Goal: Information Seeking & Learning: Learn about a topic

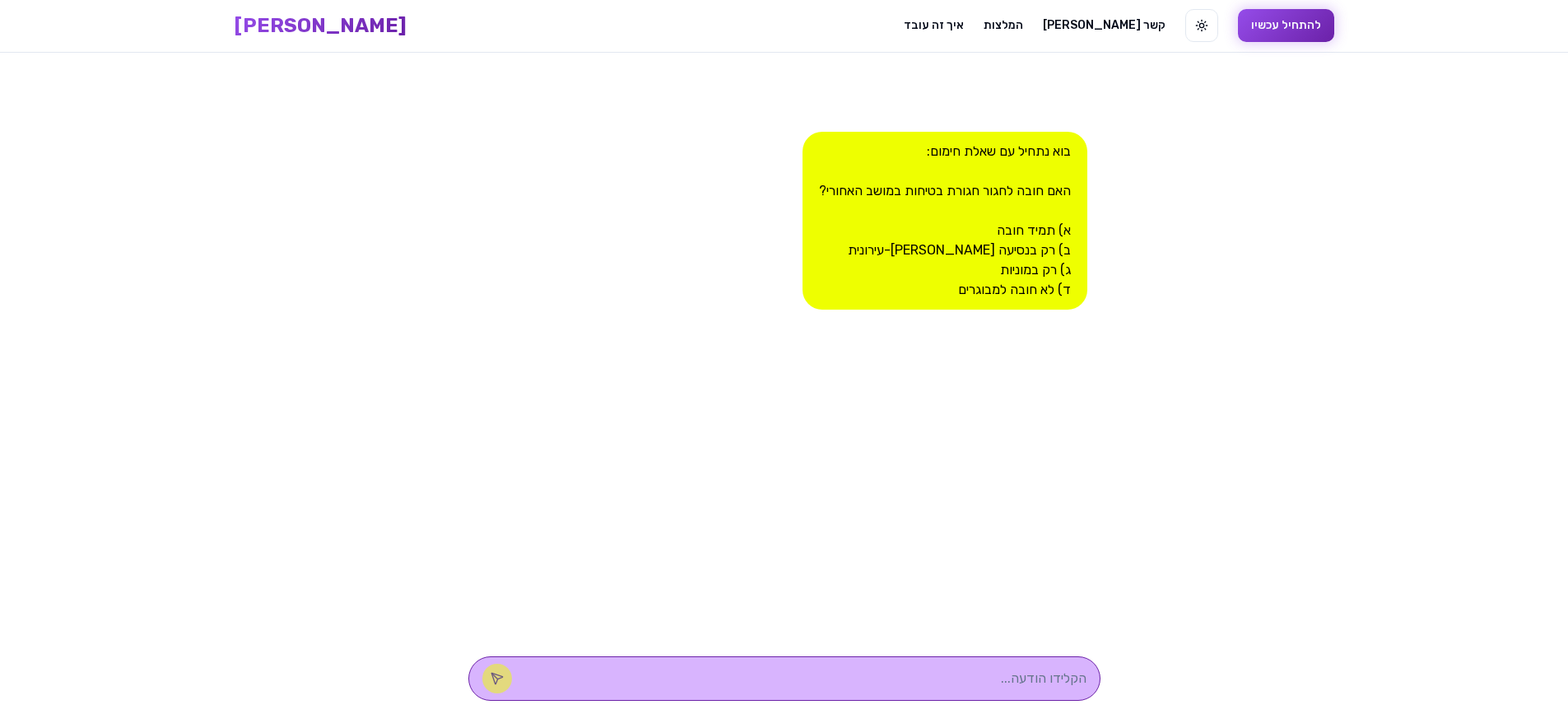
click at [987, 677] on textarea at bounding box center [807, 678] width 558 height 19
type textarea "אץ תמיד חובה"
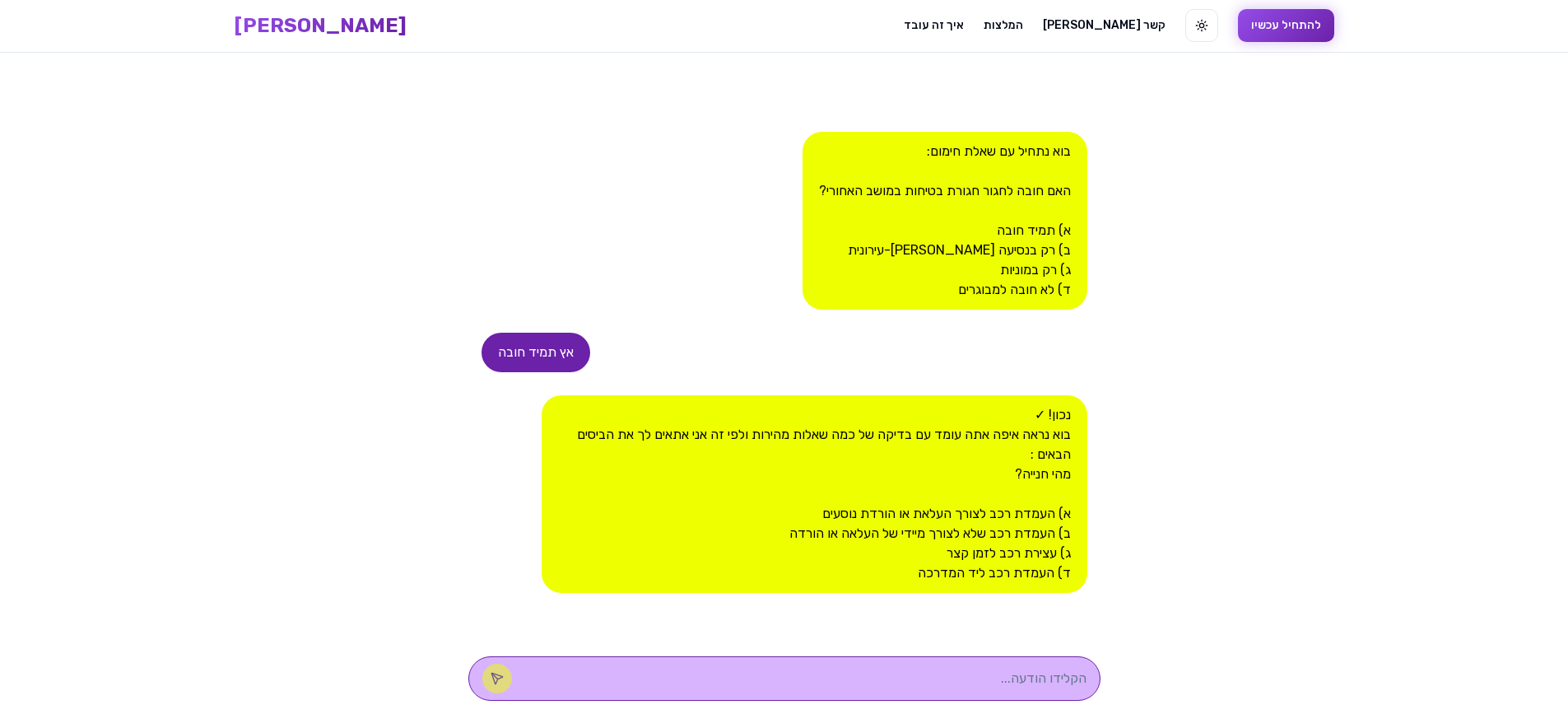
scroll to position [6, 0]
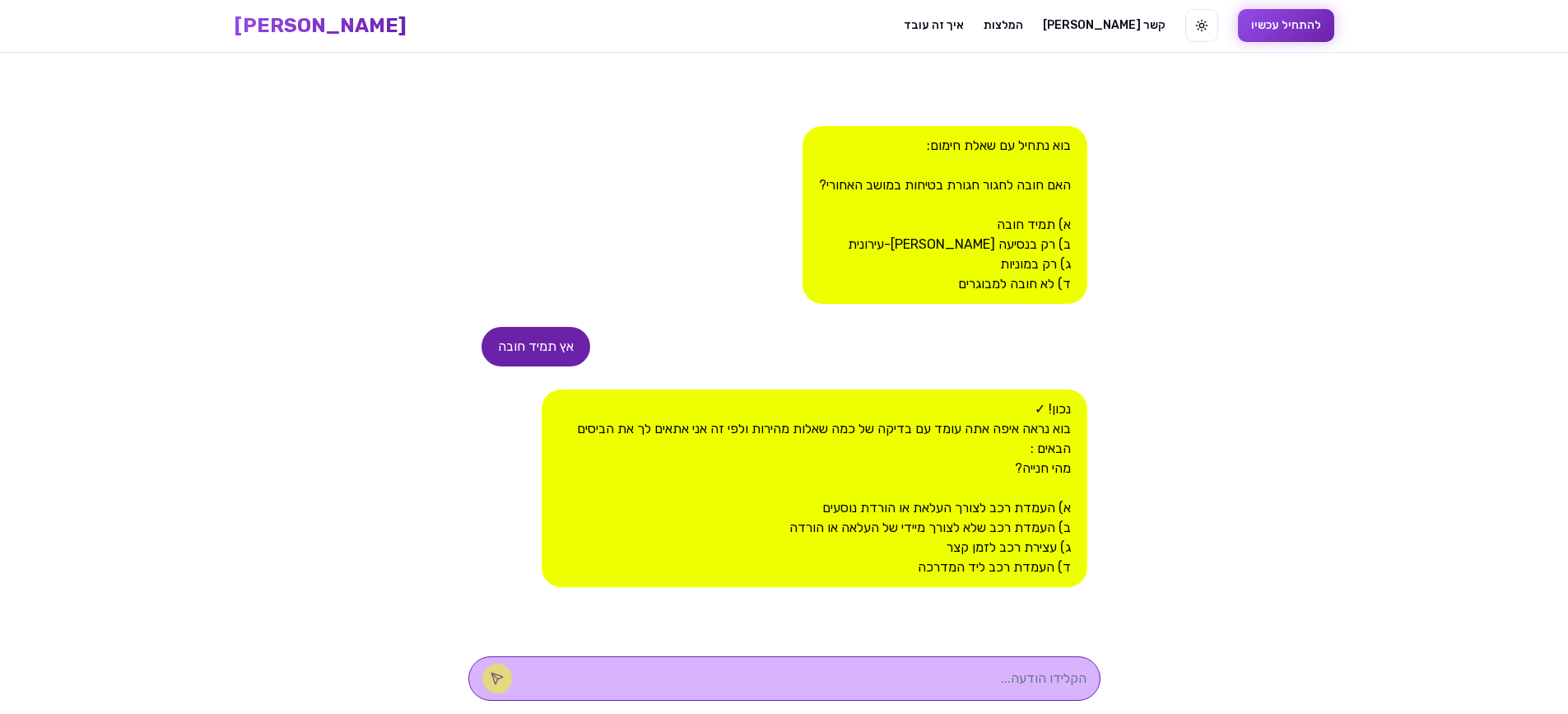
type textarea "ב"
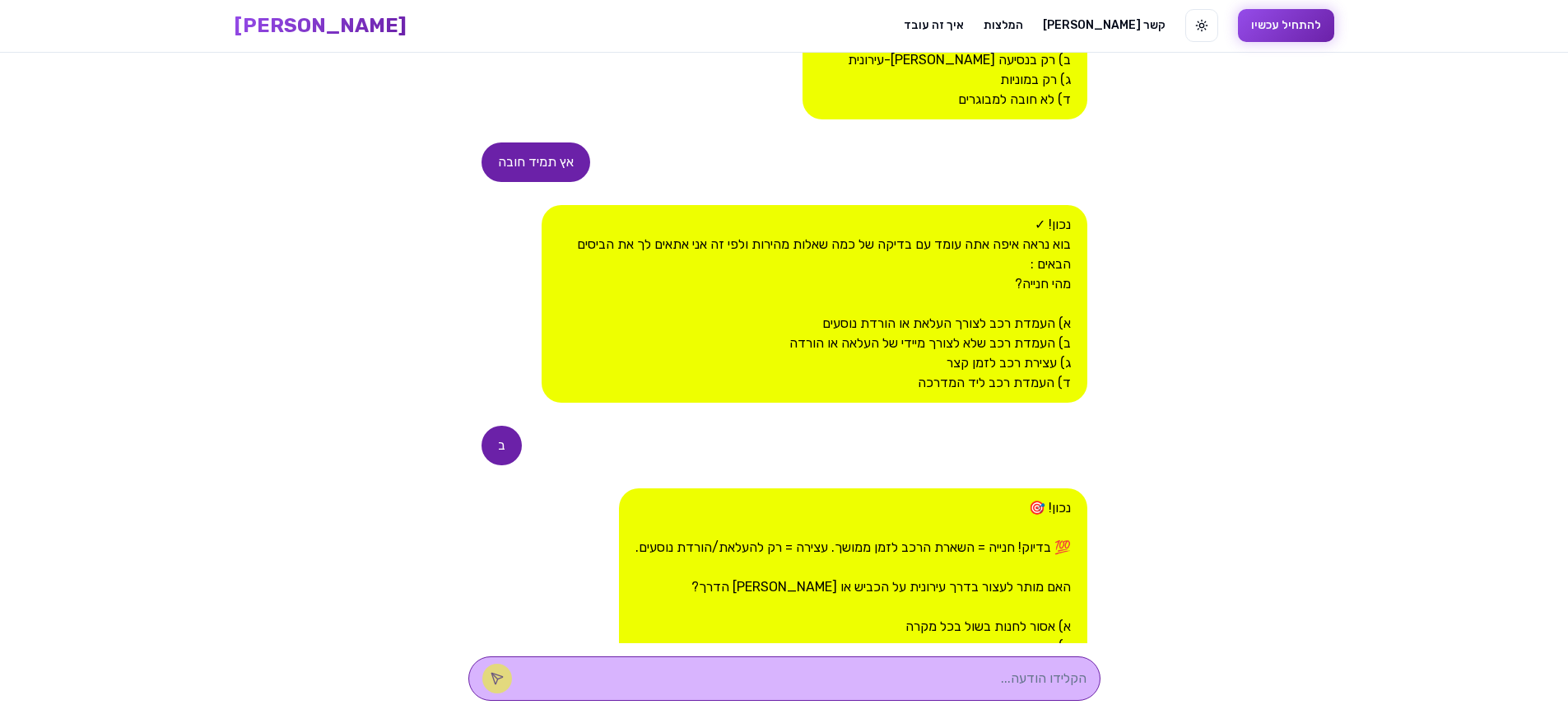
scroll to position [395, 0]
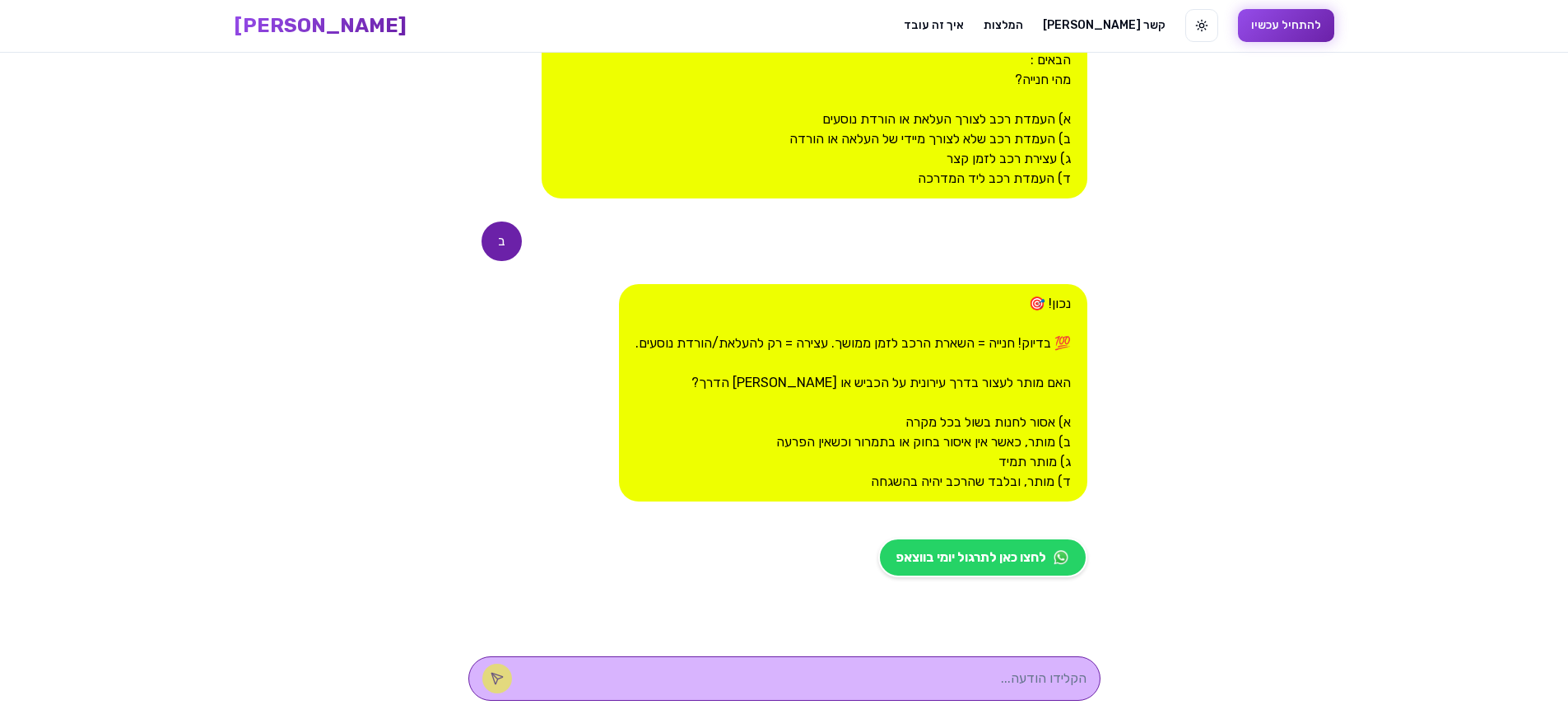
type textarea "א"
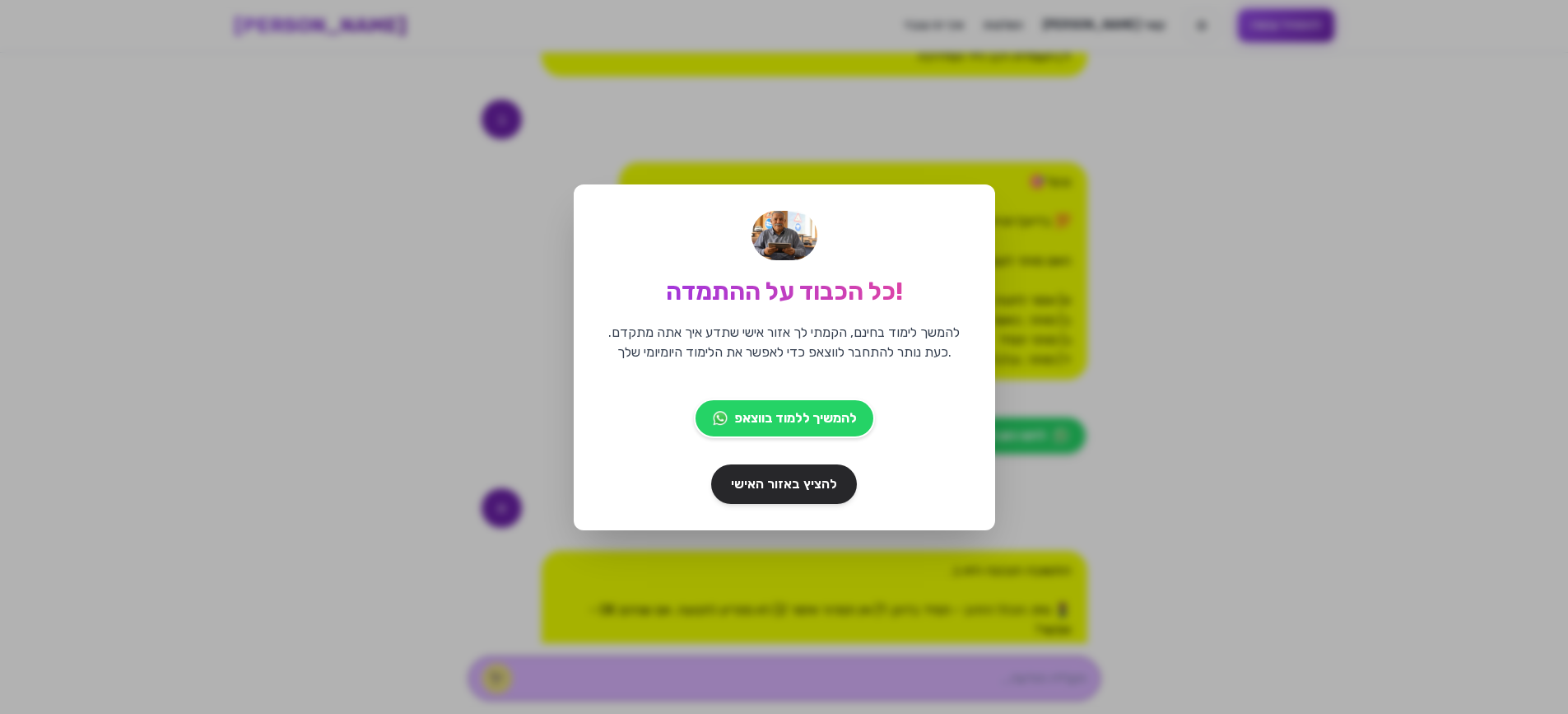
scroll to position [718, 0]
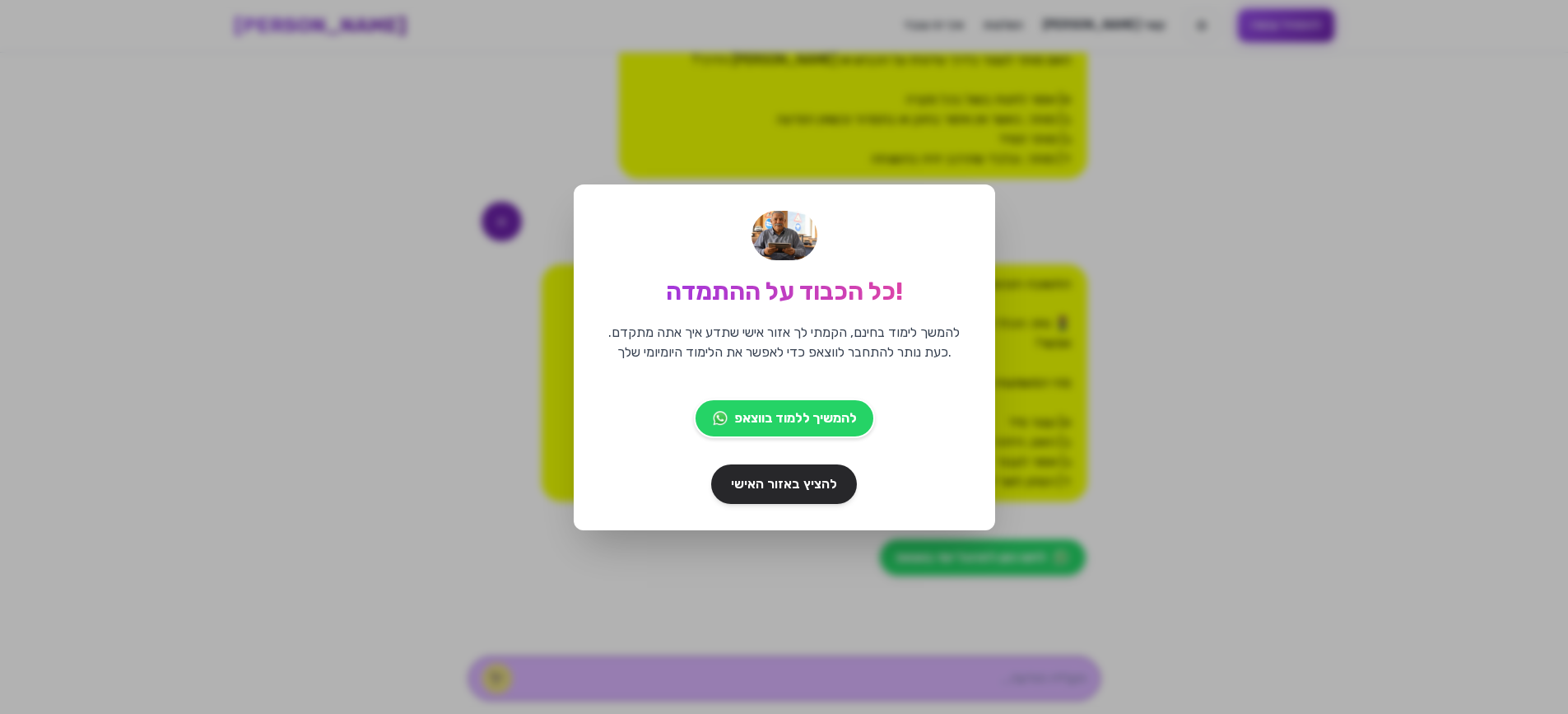
click at [1222, 480] on div "כל הכבוד על ההתמדה! להמשך לימוד בחינם, הקמתי לך אזור אישי שתדע איך אתה מתקדם. כ…" at bounding box center [784, 357] width 1568 height 714
click at [508, 270] on div "כל הכבוד על ההתמדה! להמשך לימוד בחינם, הקמתי לך אזור אישי שתדע איך אתה מתקדם. כ…" at bounding box center [784, 357] width 1568 height 714
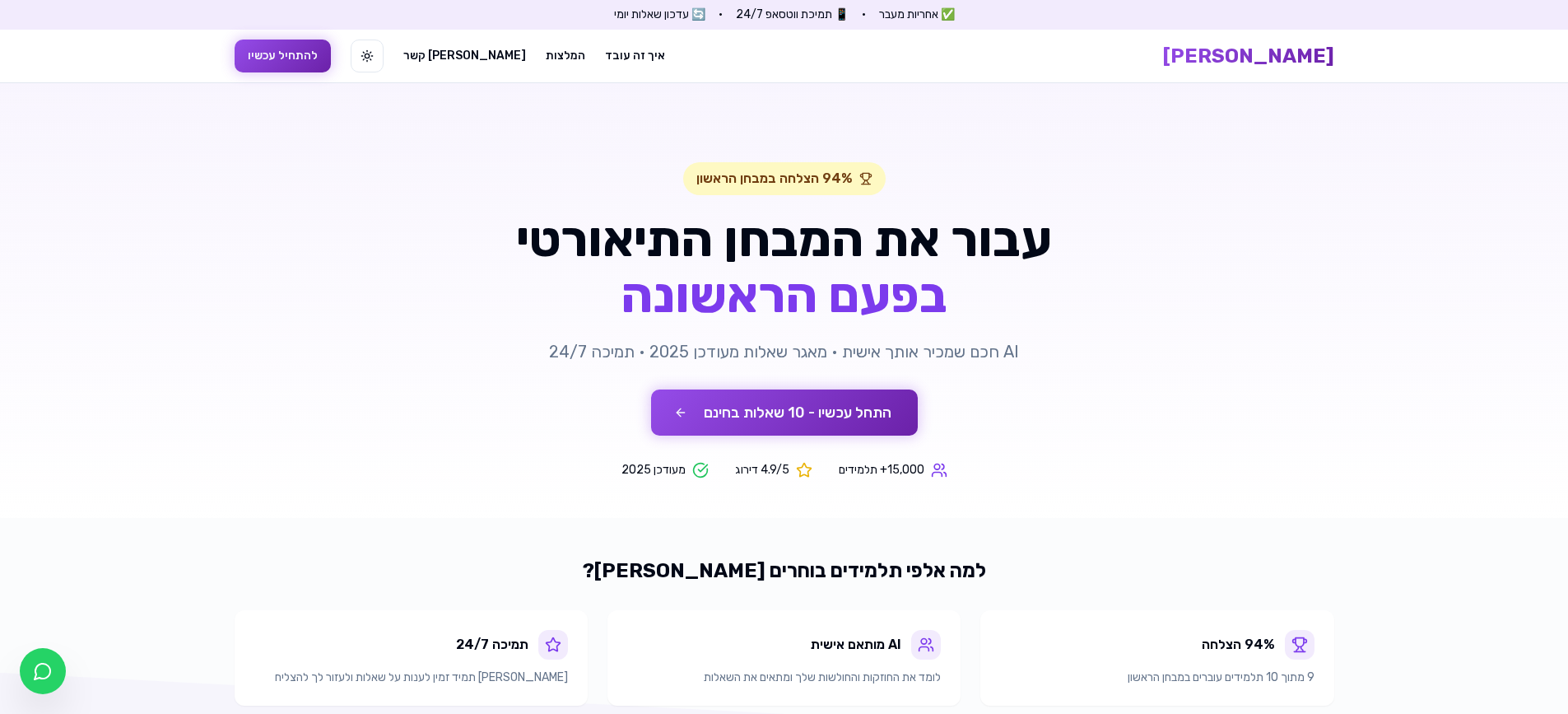
click at [872, 405] on button "התחל עכשיו - 10 שאלות בחינם" at bounding box center [785, 413] width 267 height 46
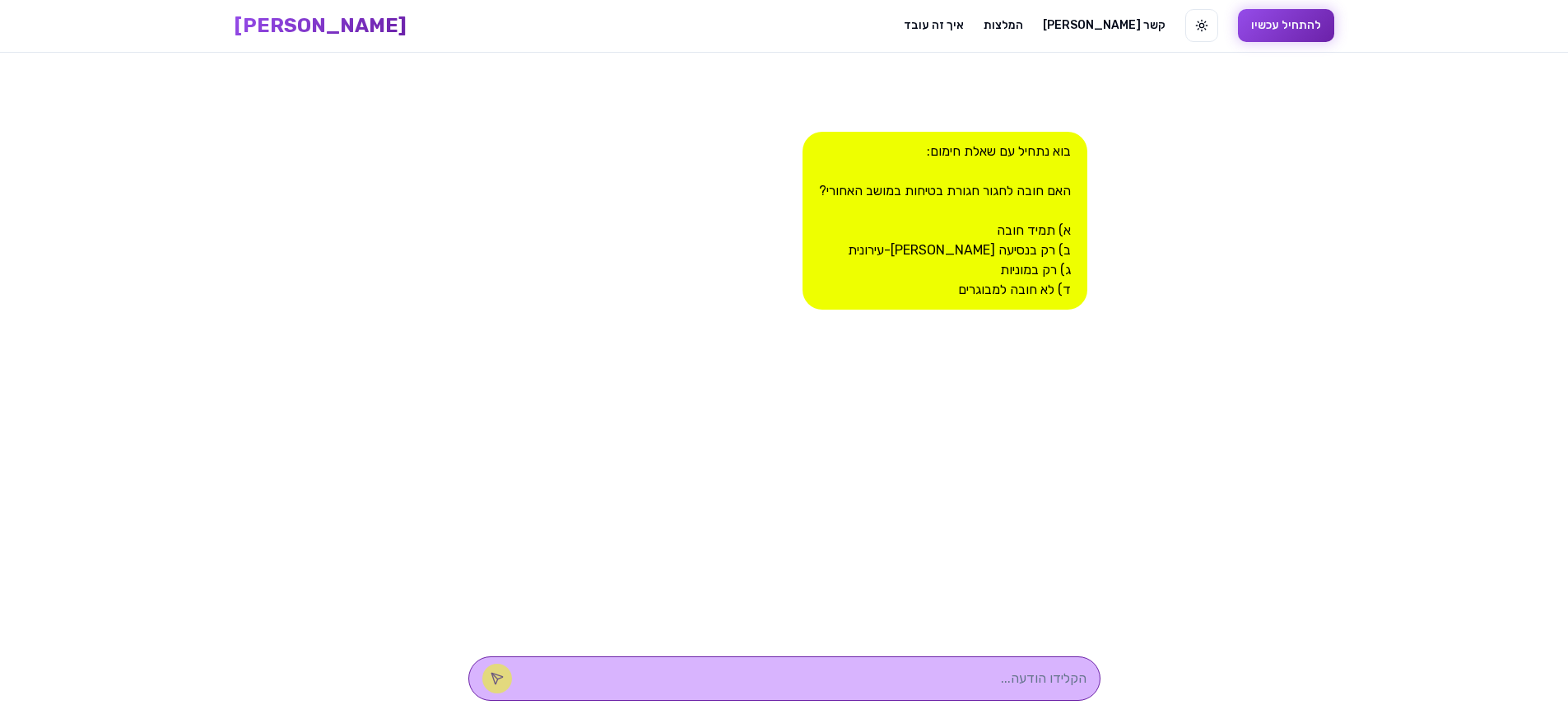
click at [968, 677] on textarea at bounding box center [807, 678] width 558 height 19
type textarea "א"
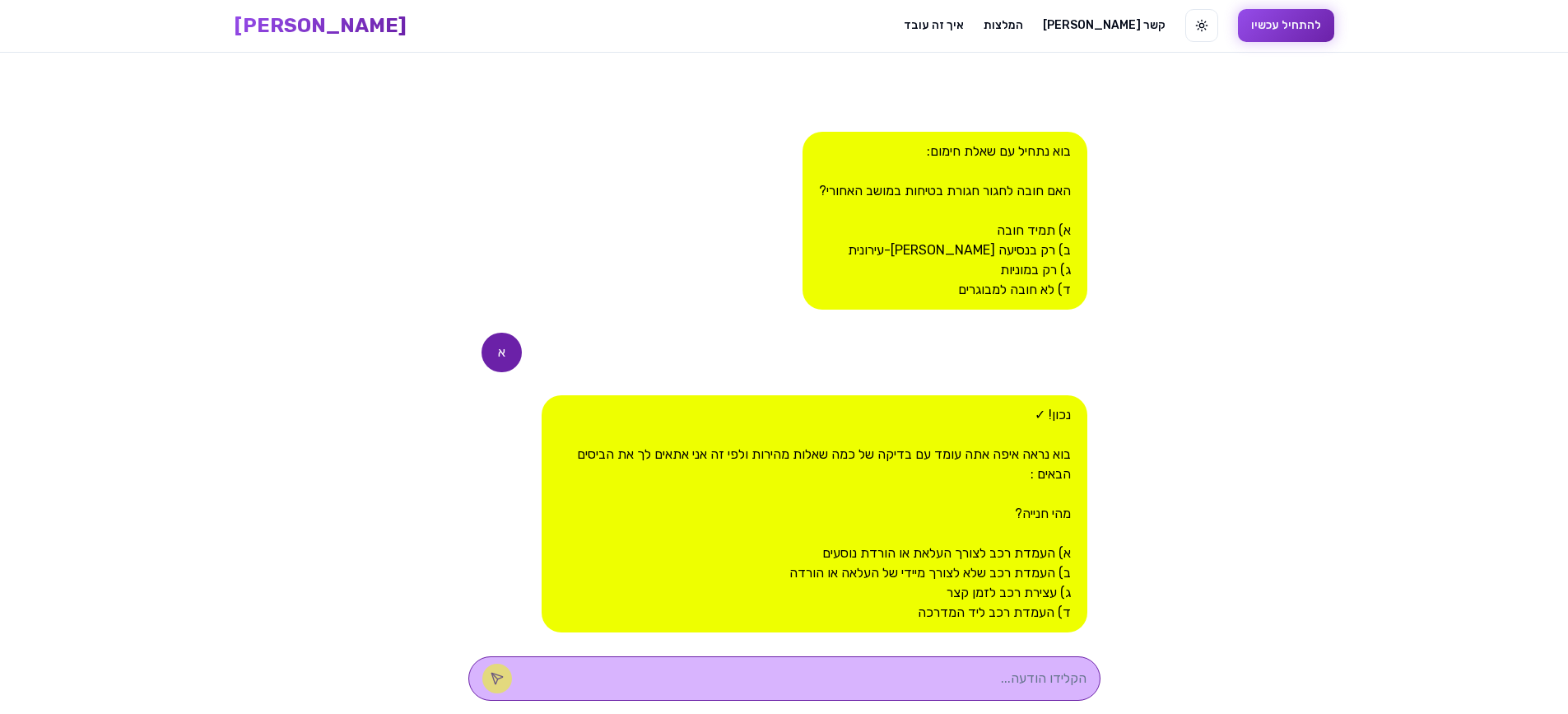
type textarea "ב"
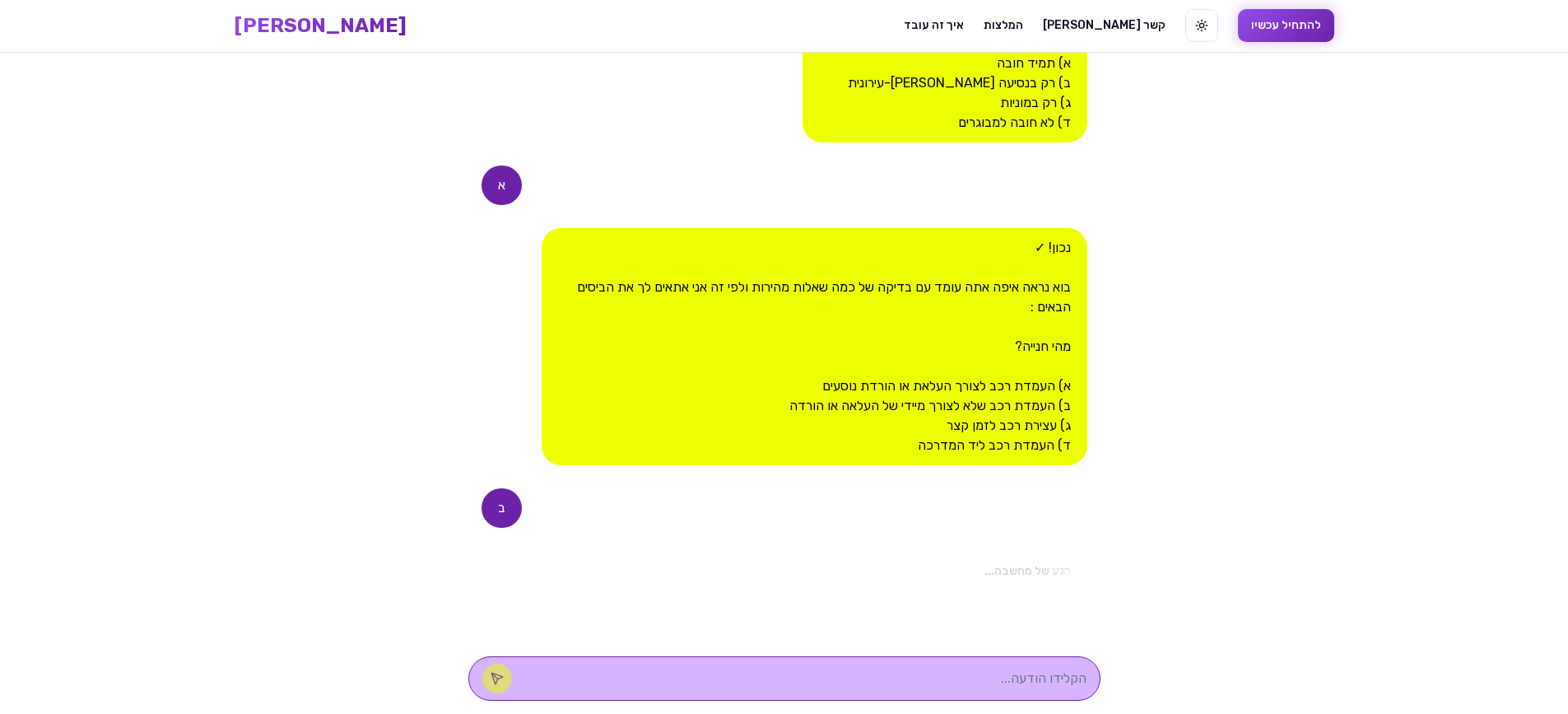
scroll to position [434, 0]
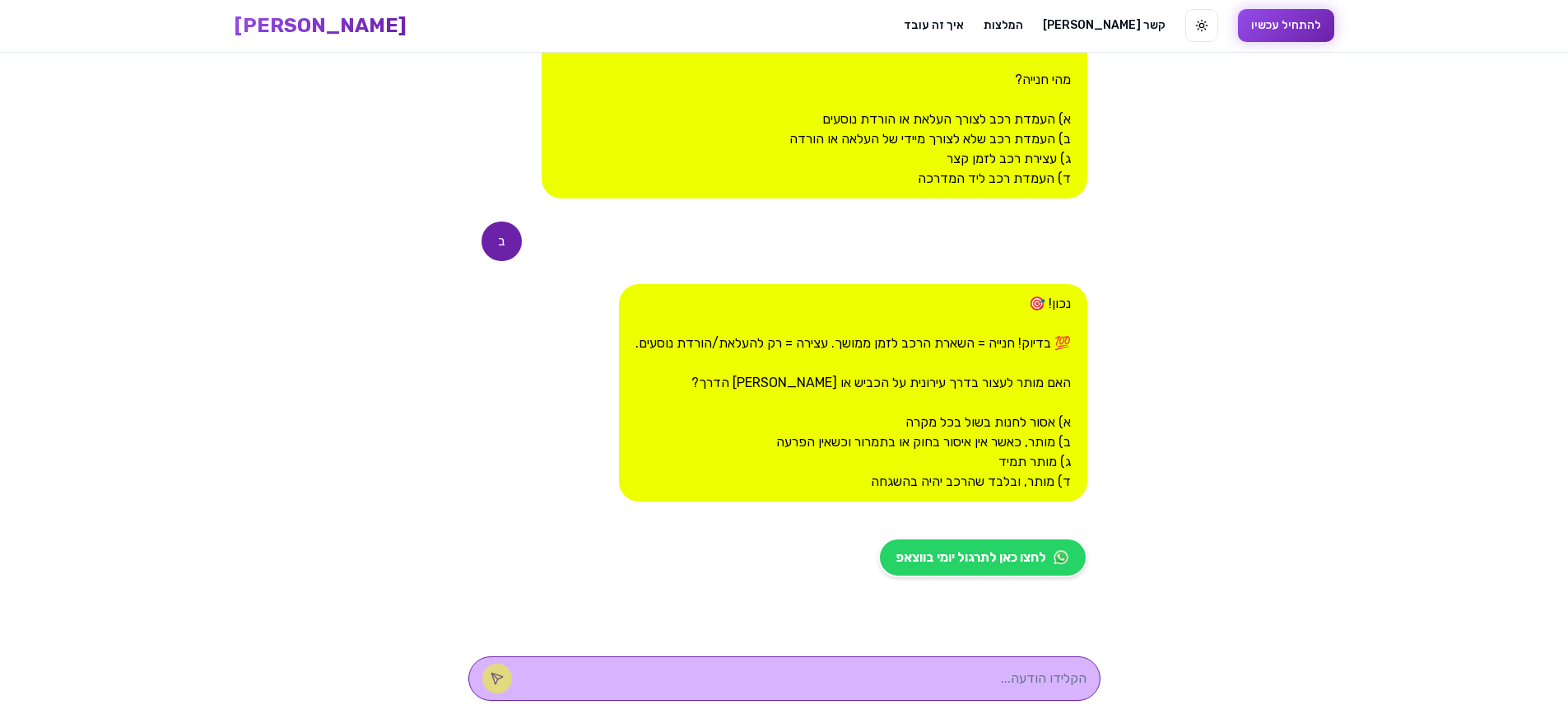
type textarea "א"
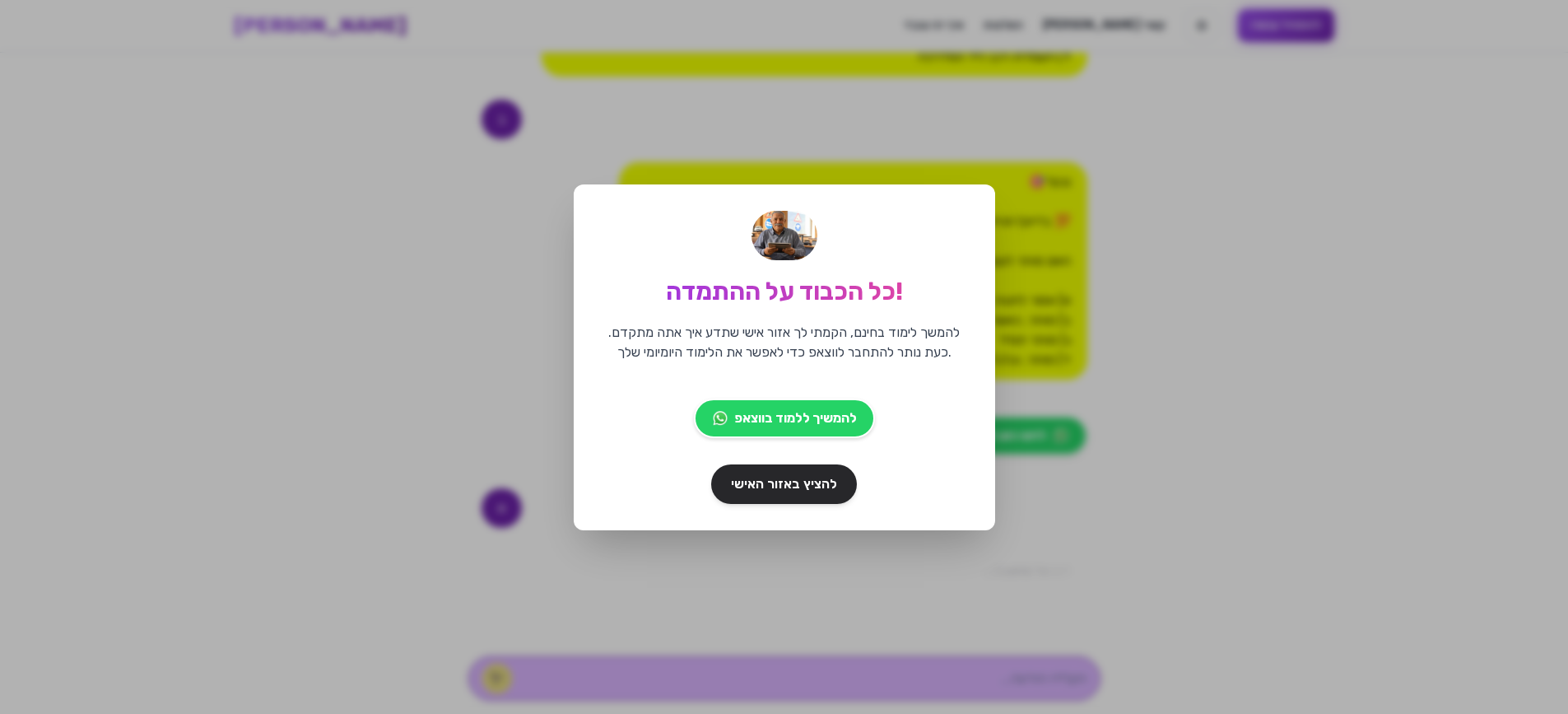
scroll to position [757, 0]
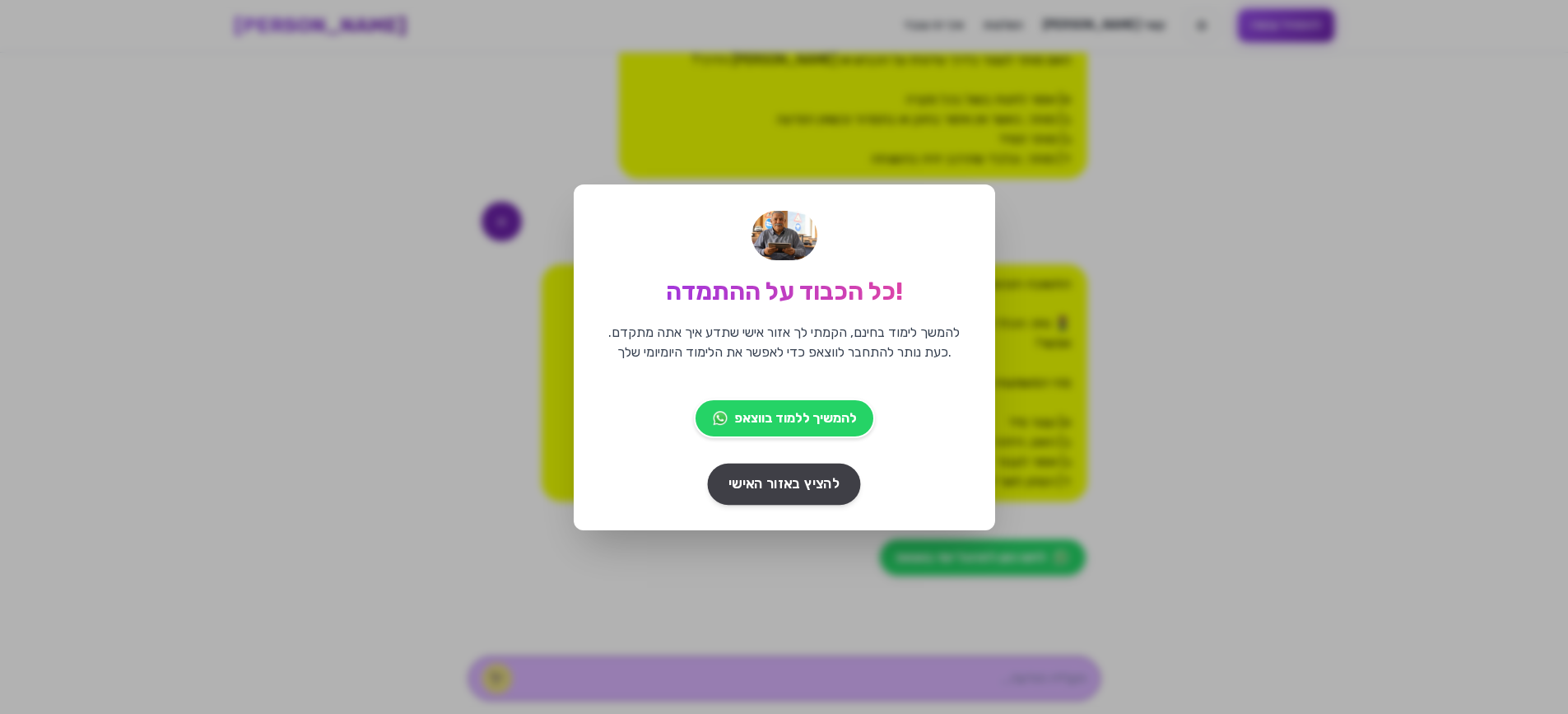
click at [769, 486] on span "להציץ באזור האישי" at bounding box center [784, 484] width 111 height 20
